Goal: Ask a question

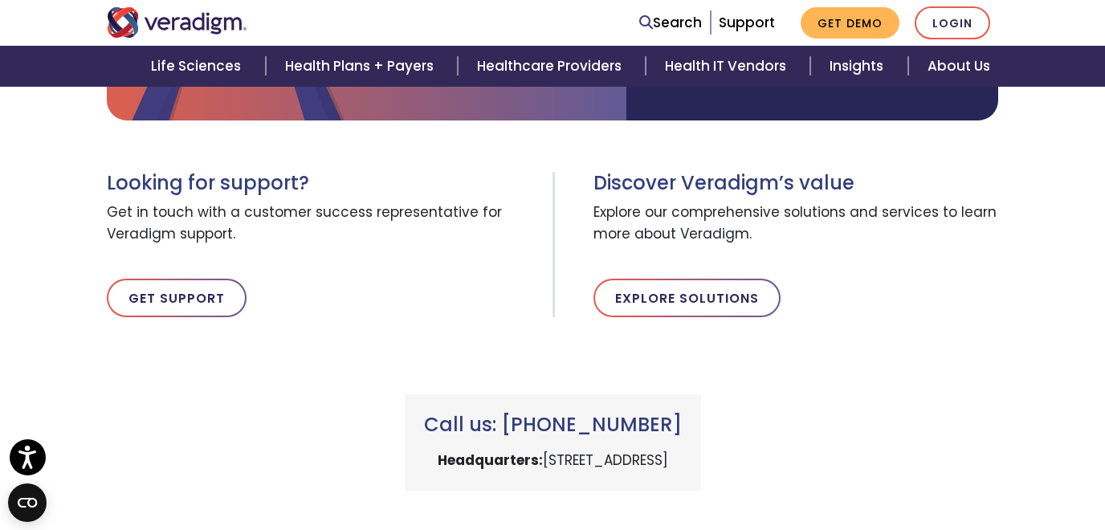
scroll to position [488, 0]
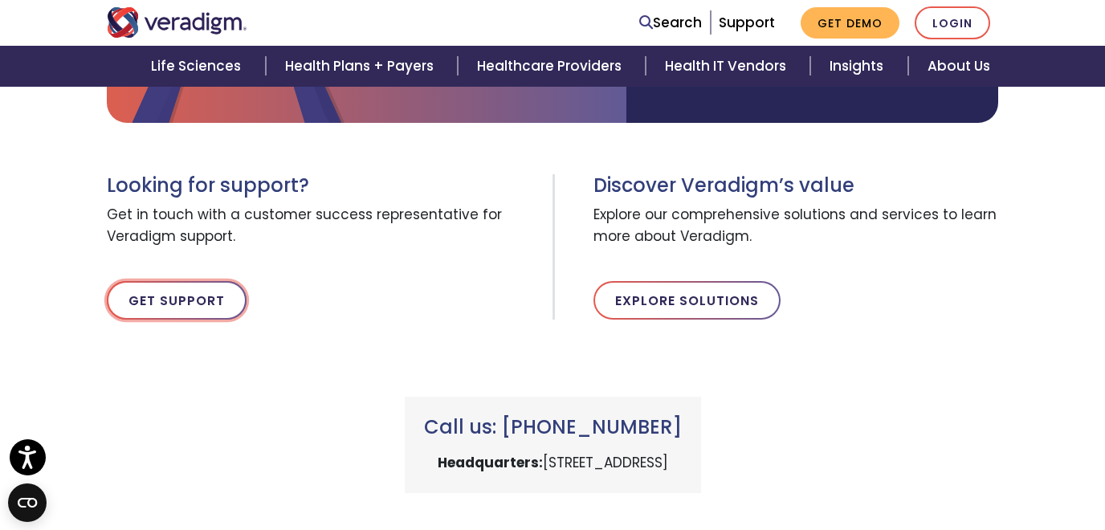
click at [191, 305] on link "Get Support" at bounding box center [177, 300] width 140 height 39
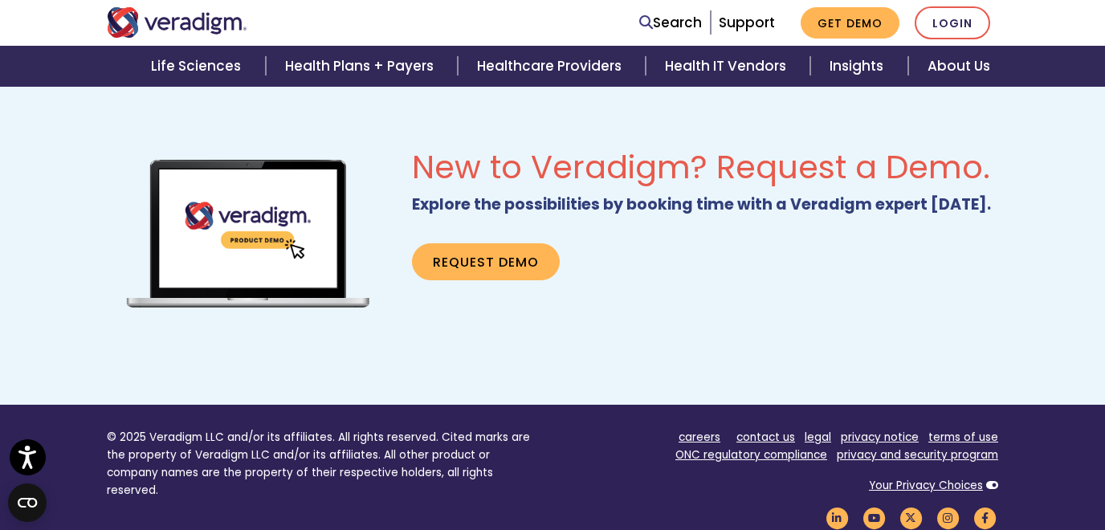
scroll to position [999, 0]
